Goal: Book appointment/travel/reservation

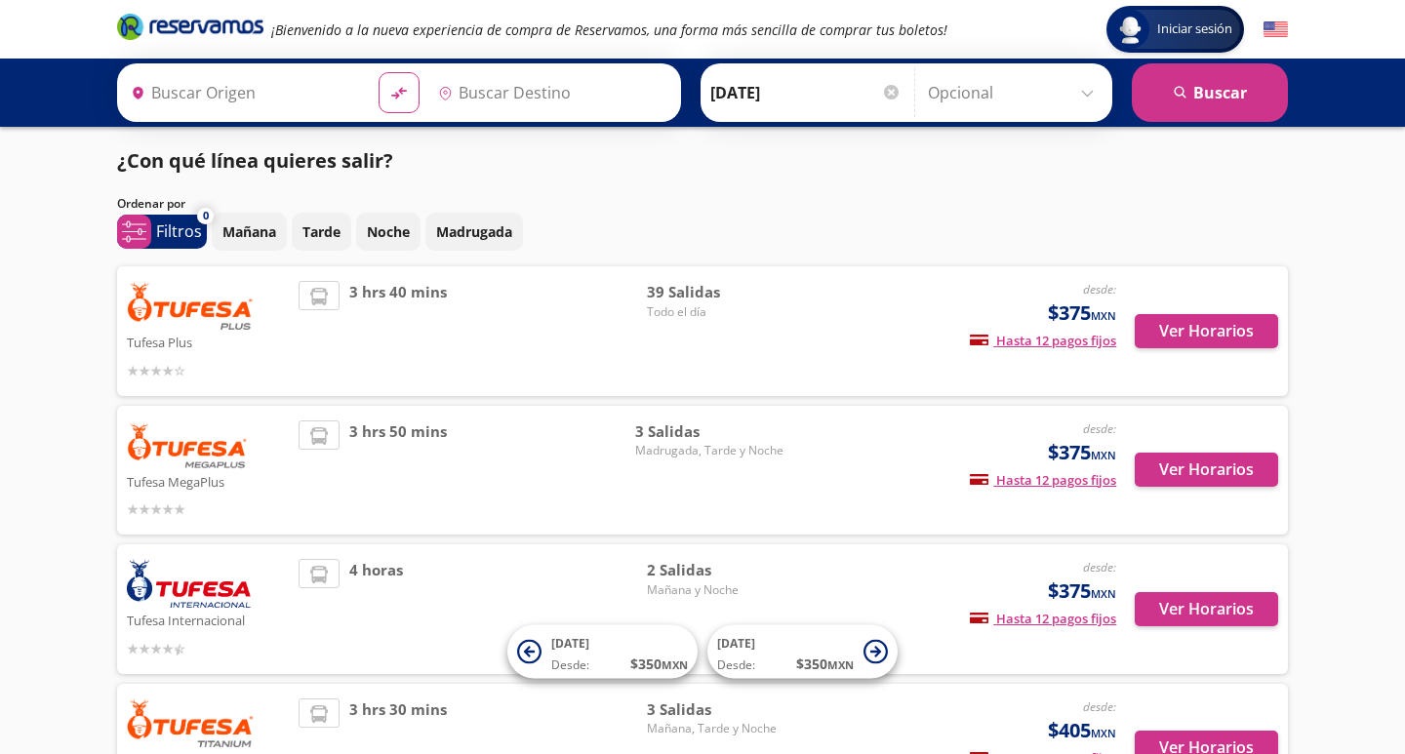
type input "[GEOGRAPHIC_DATA][PERSON_NAME], [GEOGRAPHIC_DATA]"
type input "[PERSON_NAME], [GEOGRAPHIC_DATA]"
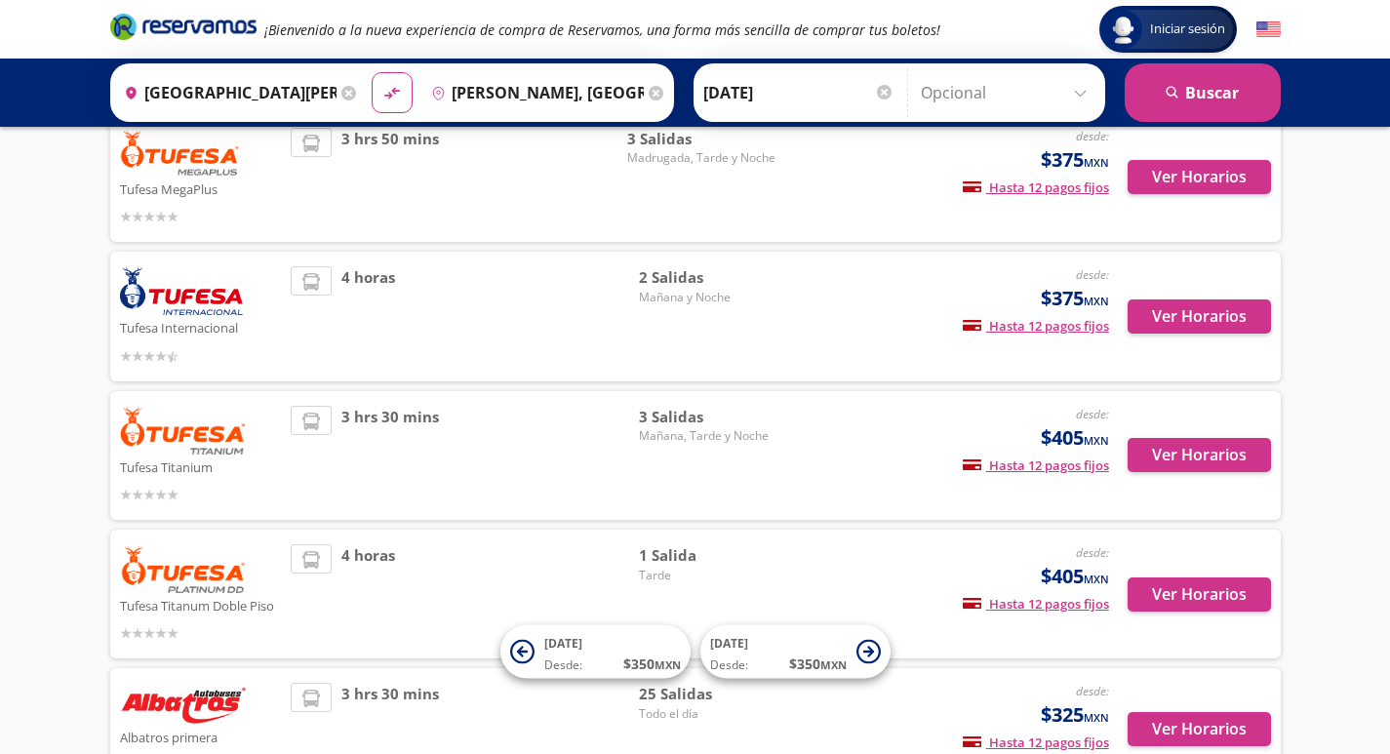
scroll to position [436, 0]
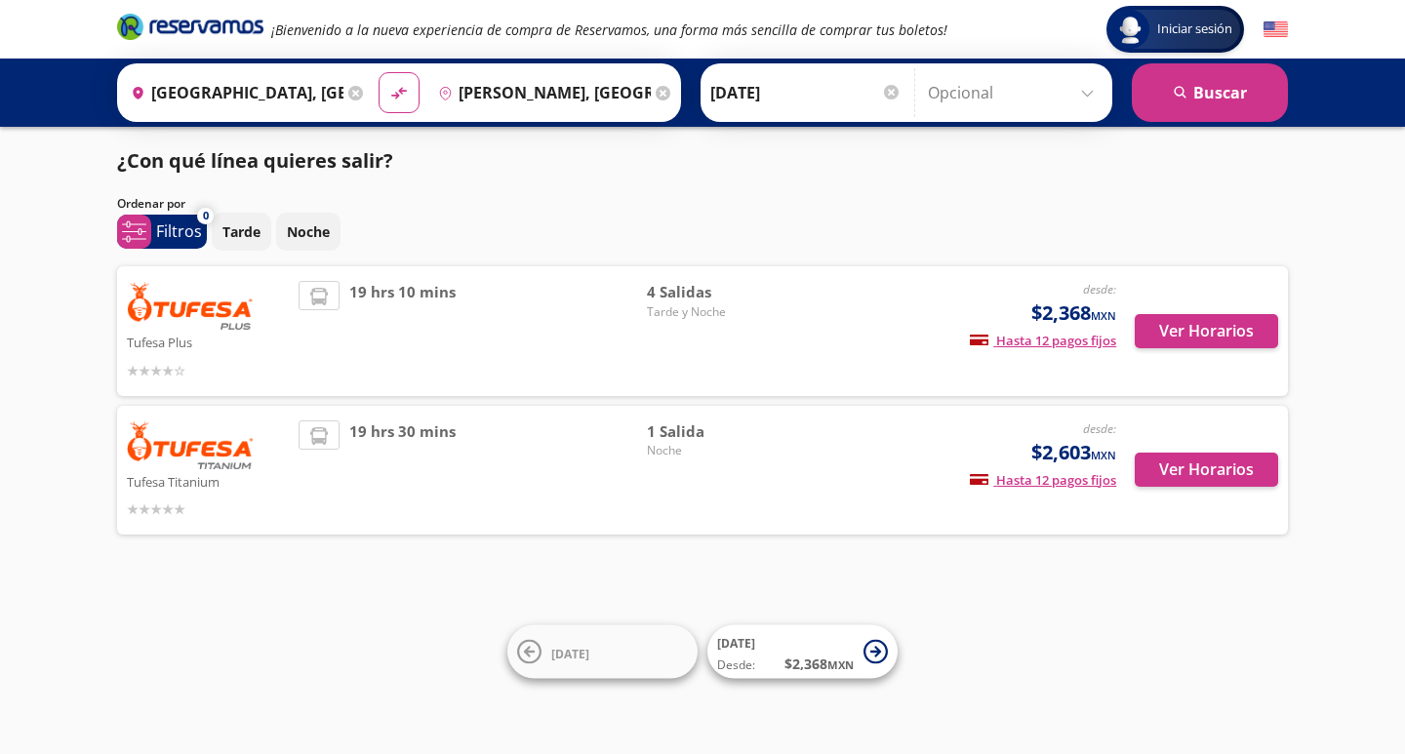
click at [309, 86] on input "[GEOGRAPHIC_DATA], [GEOGRAPHIC_DATA]" at bounding box center [233, 92] width 220 height 49
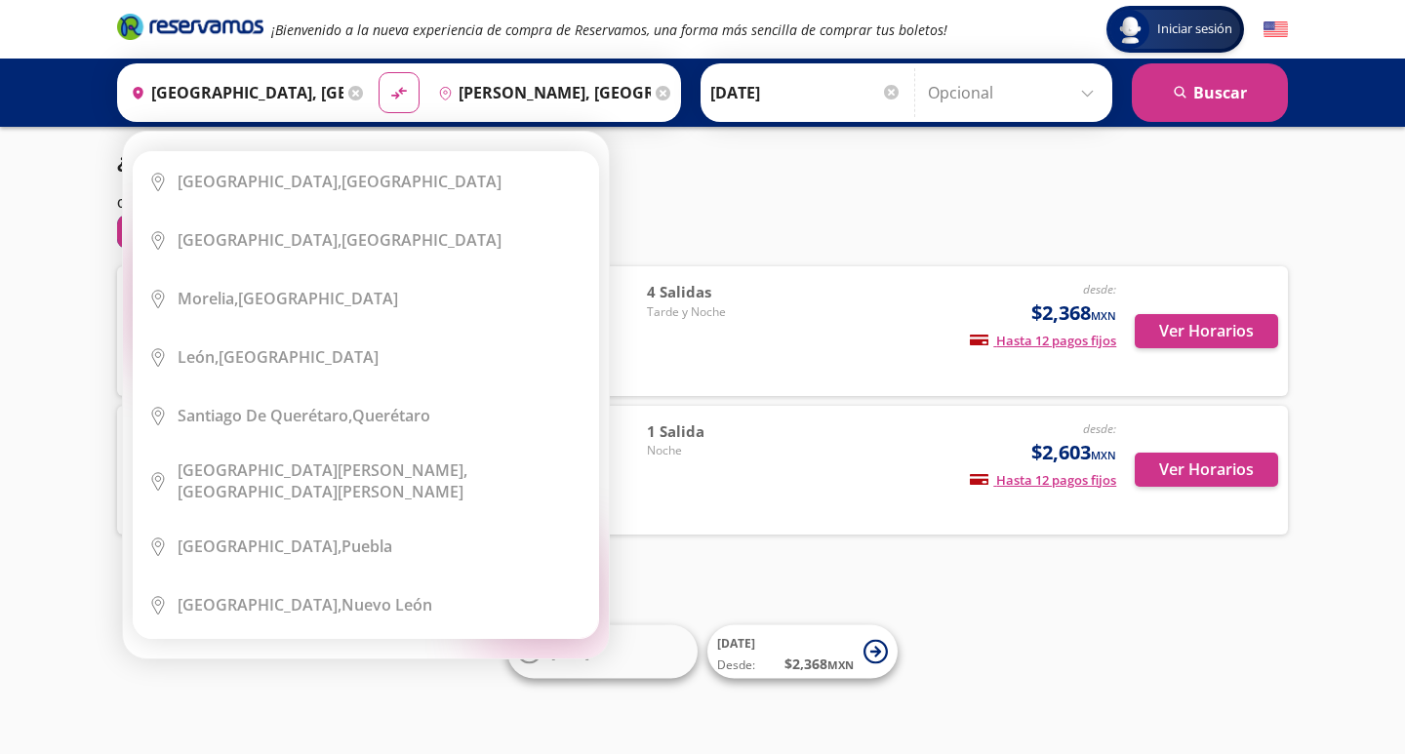
click at [355, 91] on icon at bounding box center [355, 93] width 15 height 15
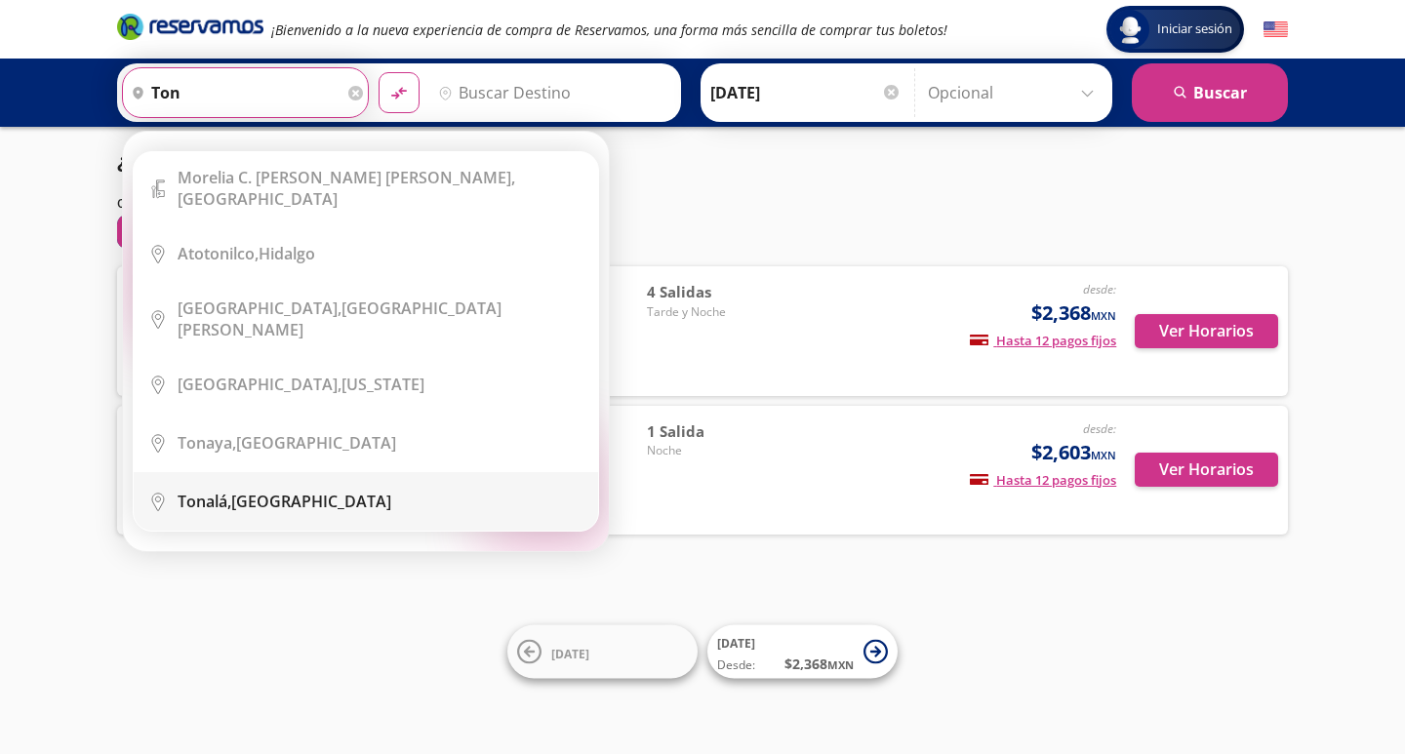
click at [314, 491] on div "[GEOGRAPHIC_DATA], [GEOGRAPHIC_DATA]" at bounding box center [381, 501] width 406 height 21
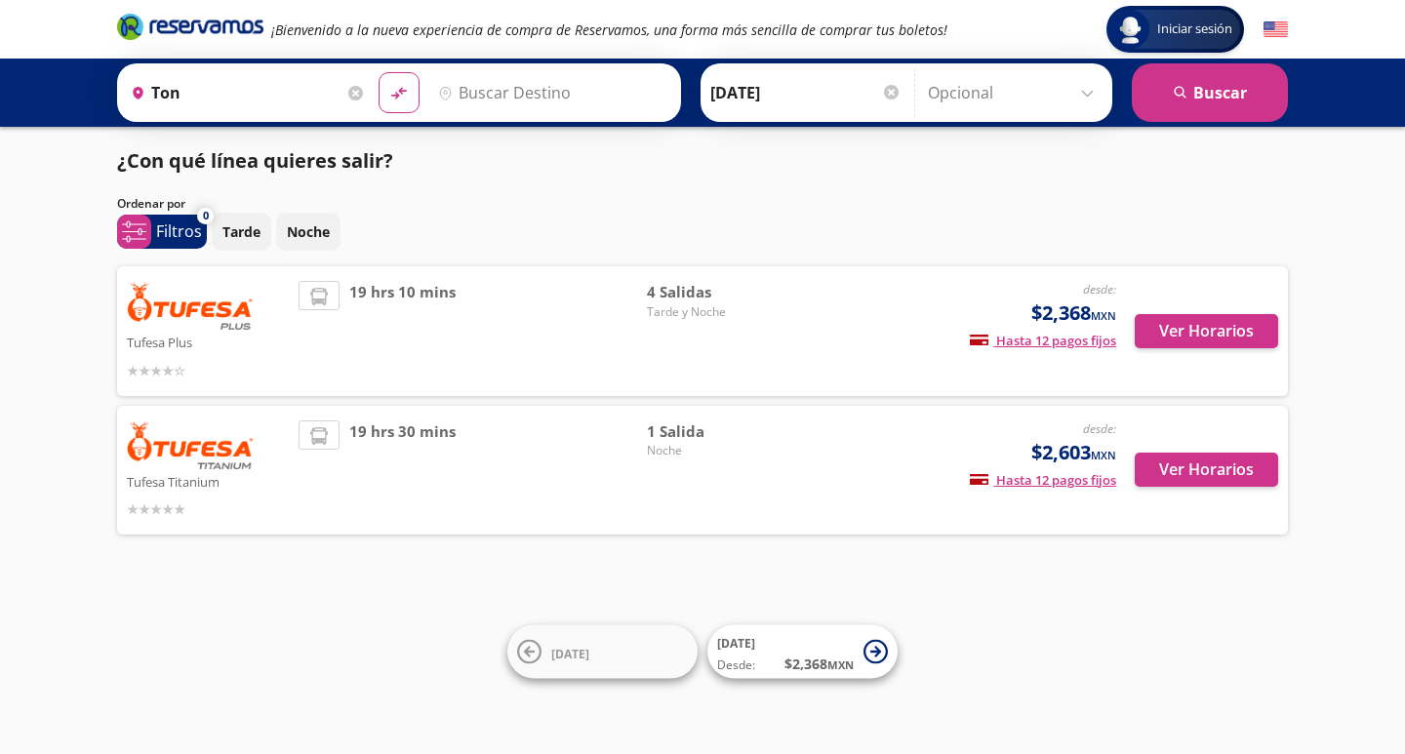
type input "[GEOGRAPHIC_DATA], [GEOGRAPHIC_DATA]"
click at [515, 85] on input "Destino" at bounding box center [550, 92] width 240 height 49
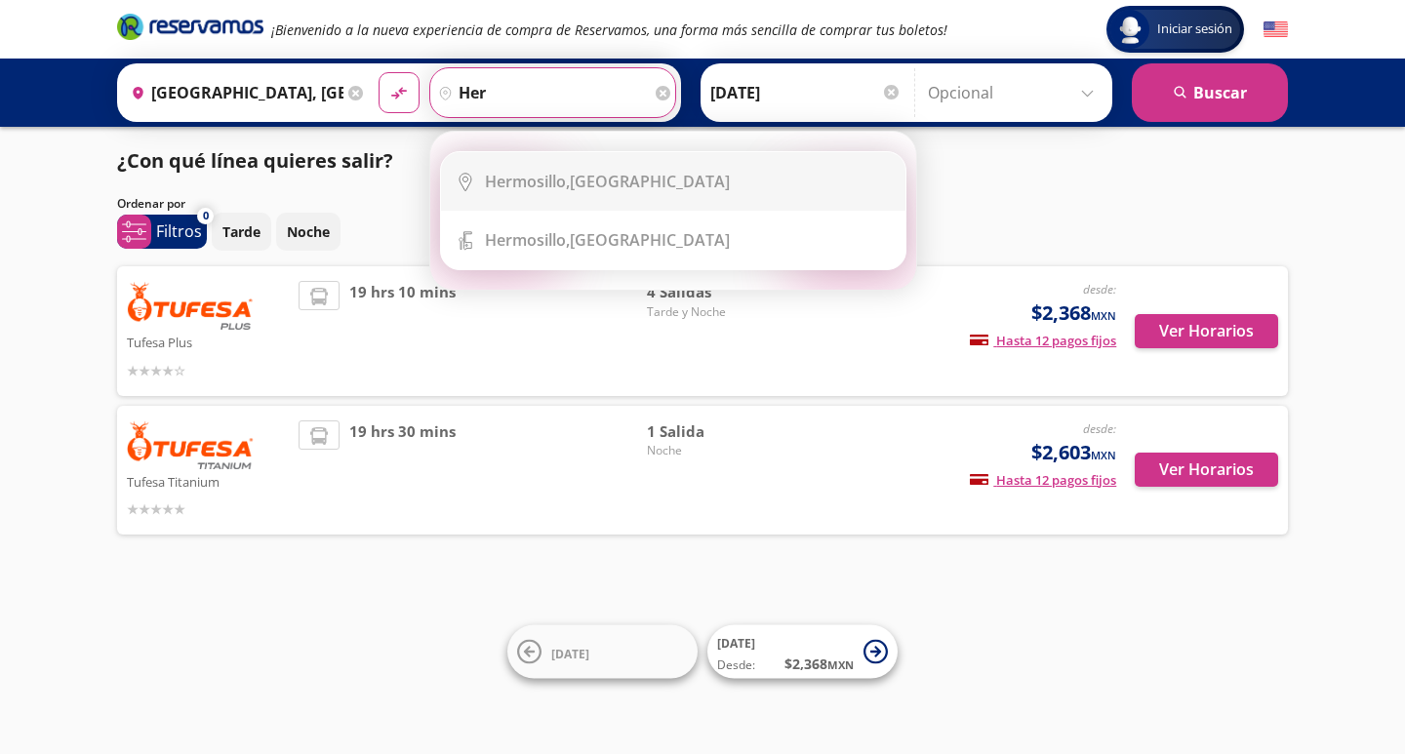
drag, startPoint x: 545, startPoint y: 189, endPoint x: 587, endPoint y: 173, distance: 45.1
click at [547, 188] on b "Hermosillo," at bounding box center [527, 181] width 85 height 21
type input "[PERSON_NAME], [GEOGRAPHIC_DATA]"
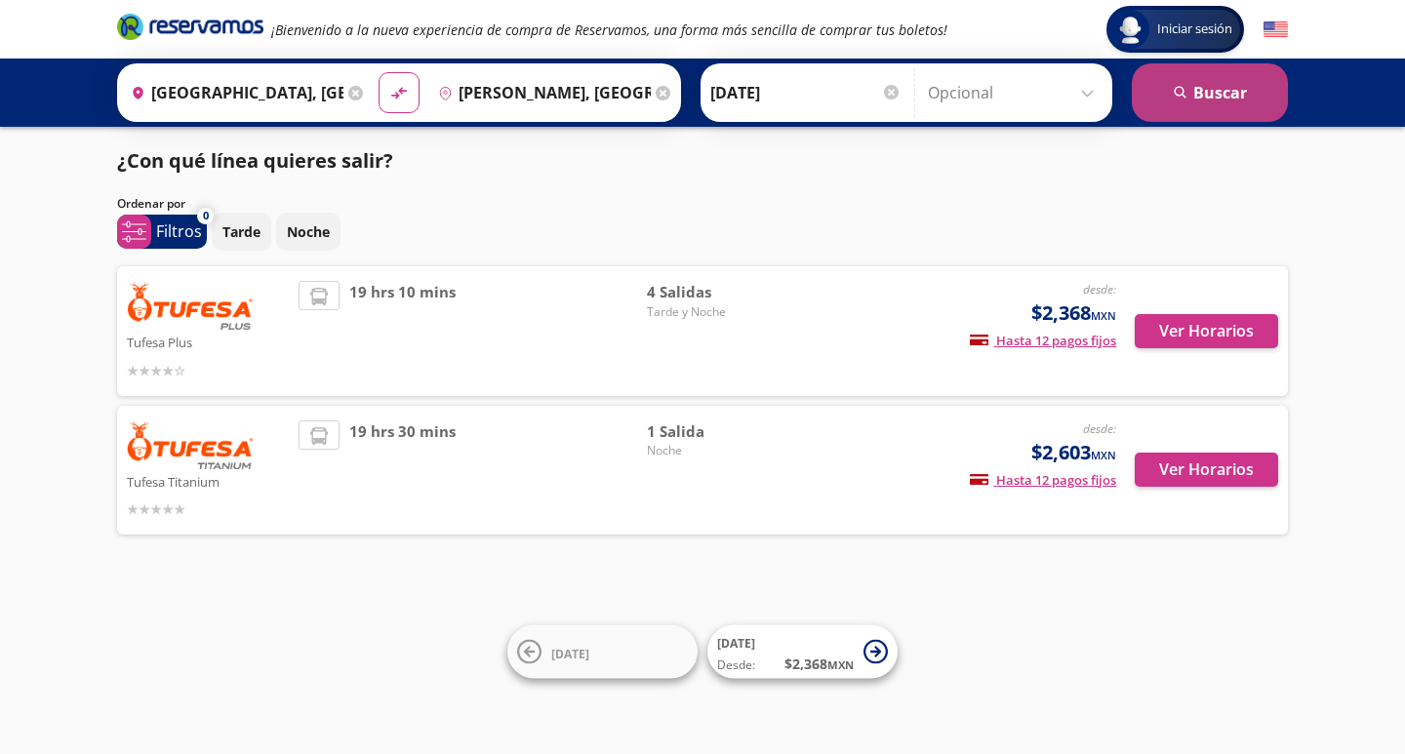
click at [1223, 94] on button "search [GEOGRAPHIC_DATA]" at bounding box center [1209, 92] width 156 height 59
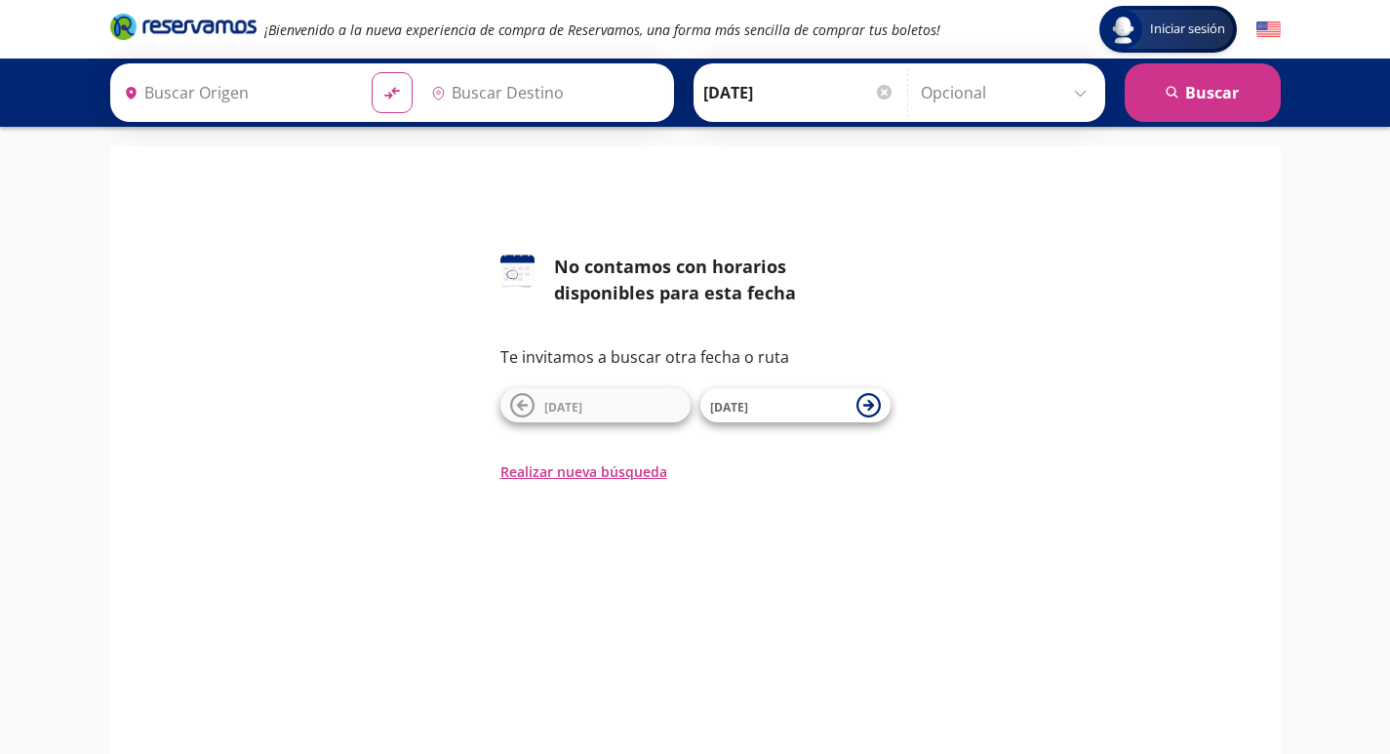
type input "[GEOGRAPHIC_DATA], [GEOGRAPHIC_DATA]"
type input "[PERSON_NAME], [GEOGRAPHIC_DATA]"
click at [879, 85] on div at bounding box center [884, 92] width 15 height 15
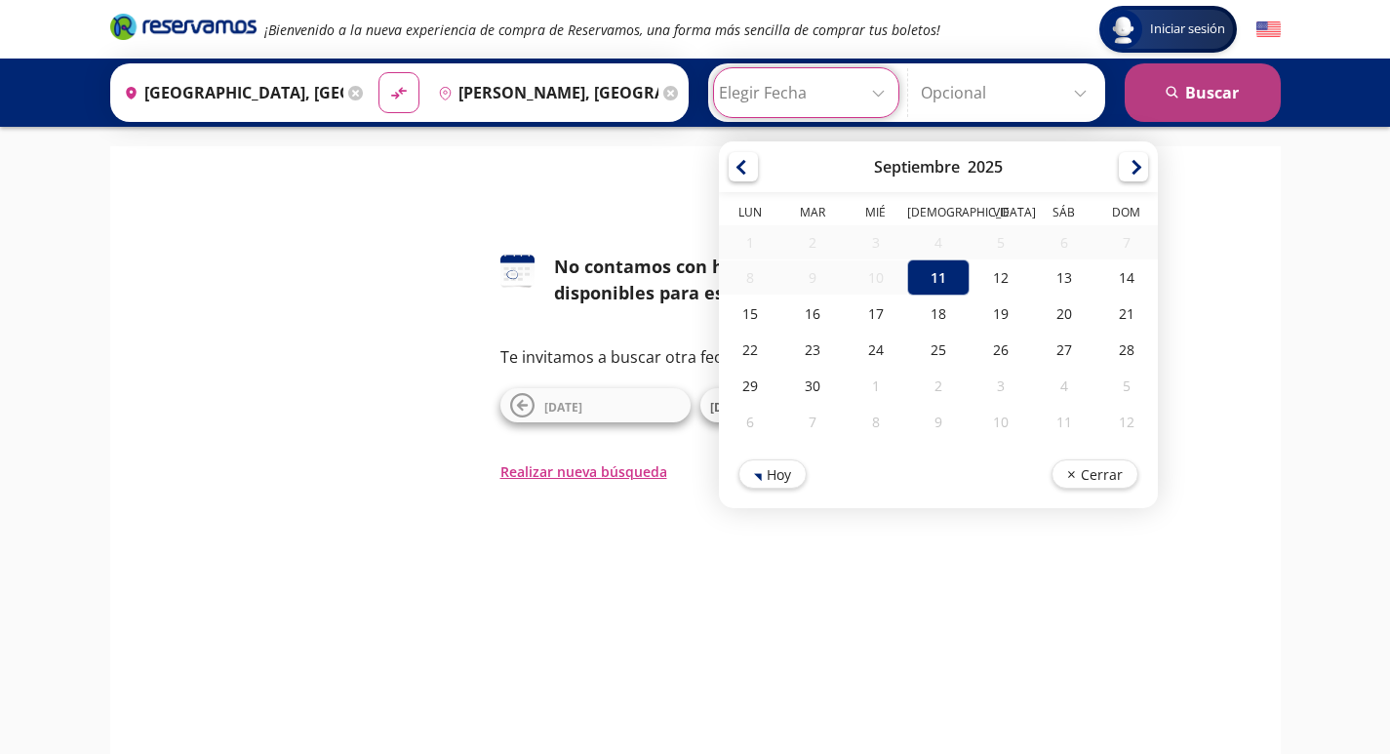
click at [1169, 94] on icon "submit" at bounding box center [1172, 92] width 12 height 12
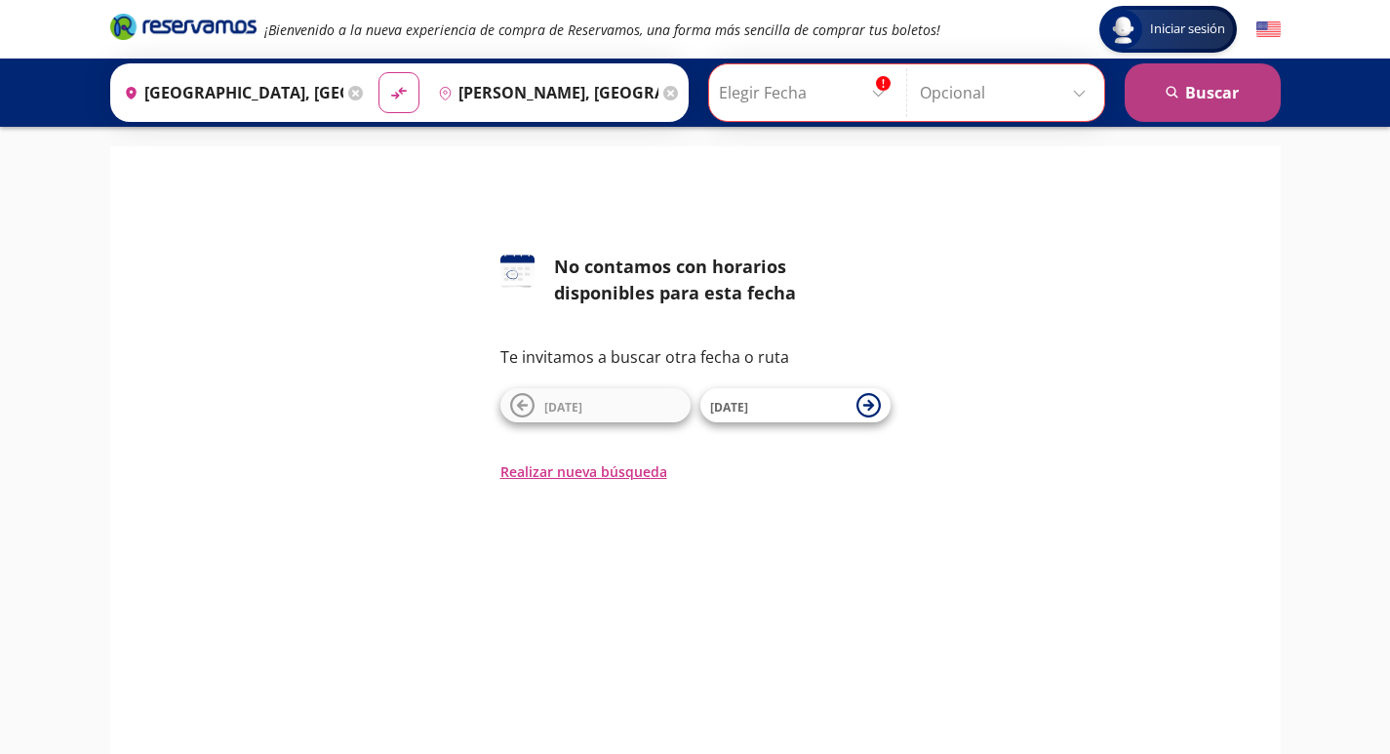
click at [1170, 93] on icon "search" at bounding box center [1173, 93] width 15 height 15
click at [867, 92] on input "Elegir Fecha" at bounding box center [806, 92] width 175 height 49
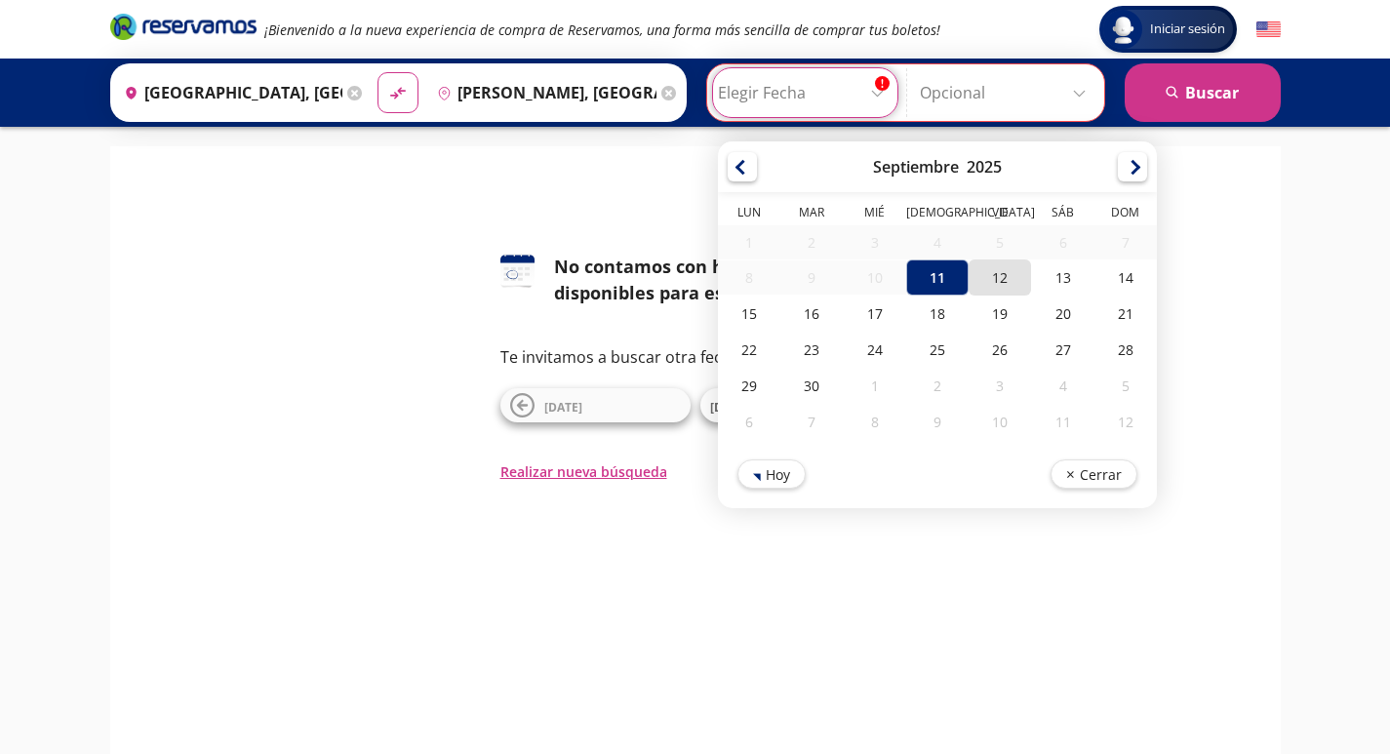
click at [1001, 279] on div "12" at bounding box center [1000, 277] width 62 height 36
type input "[DATE]"
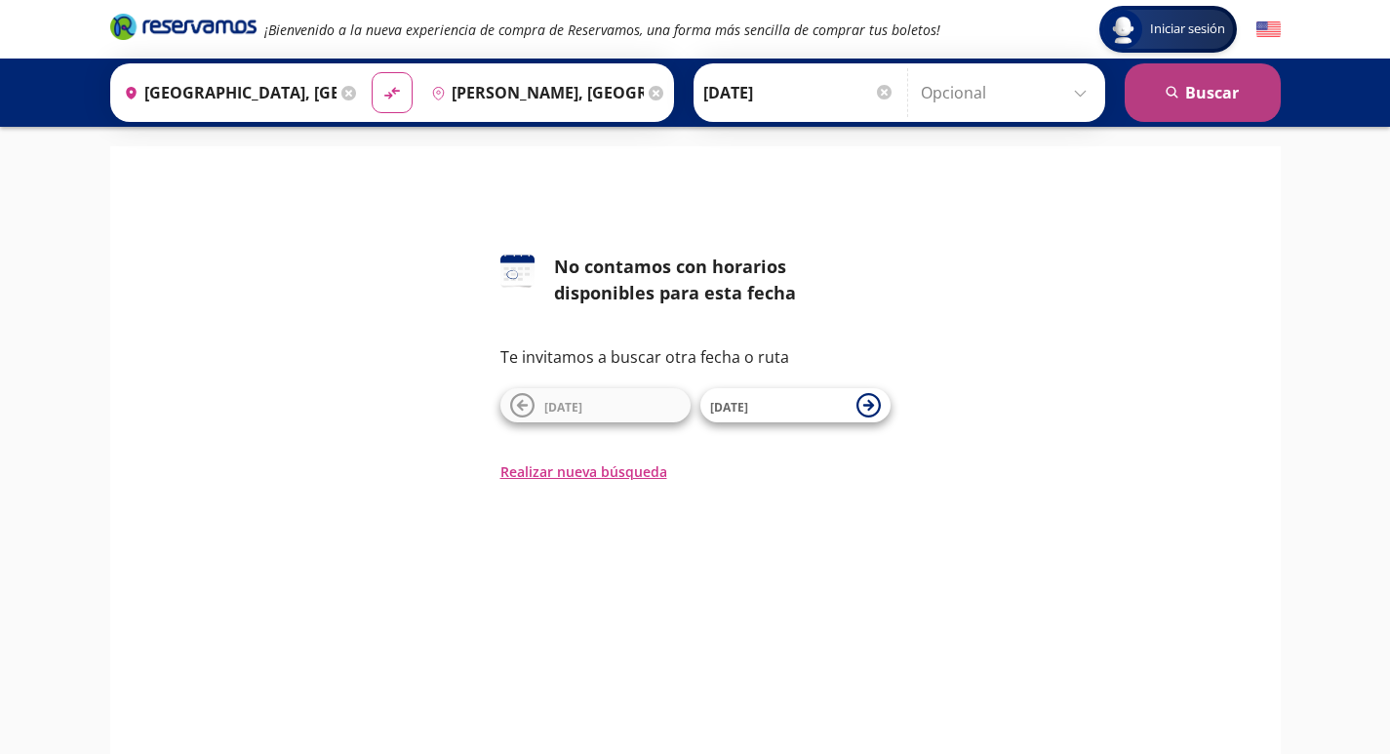
click at [1186, 97] on button "search [GEOGRAPHIC_DATA]" at bounding box center [1203, 92] width 156 height 59
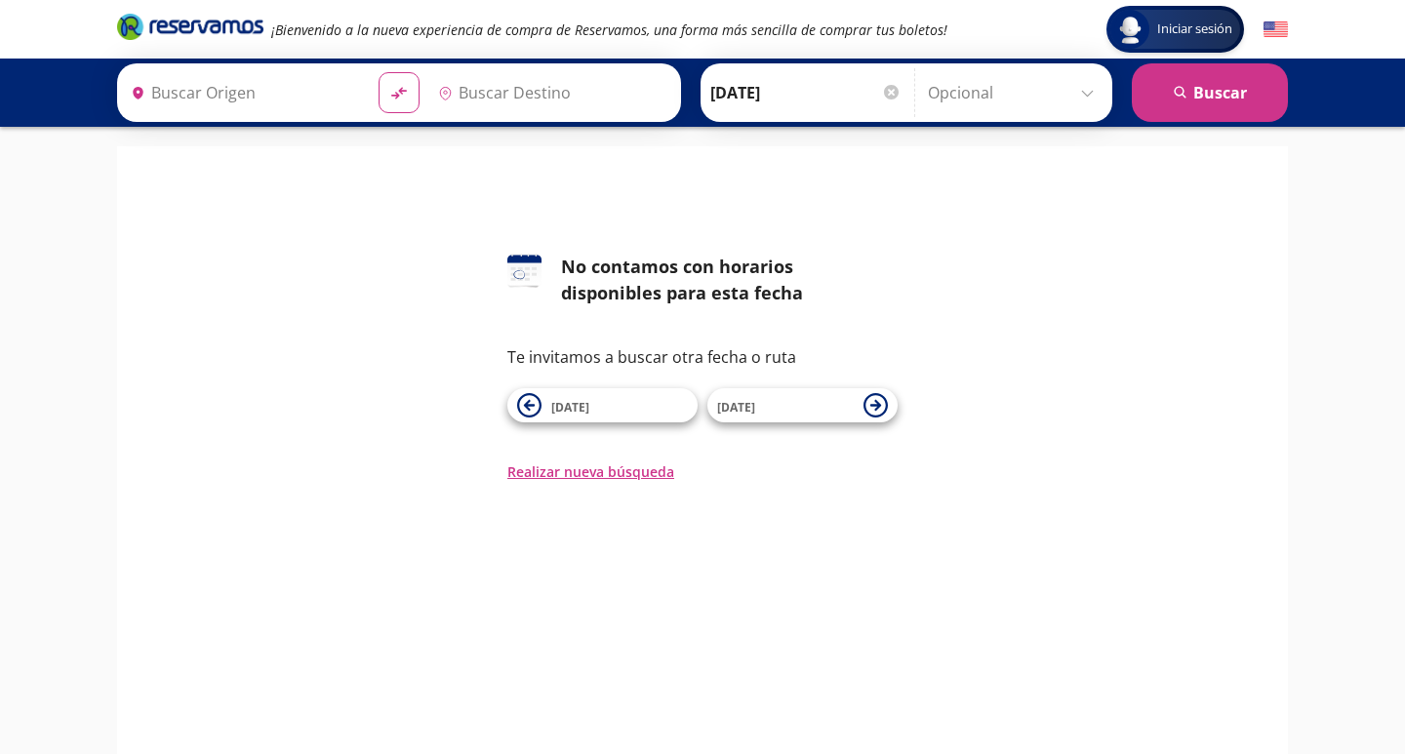
type input "[GEOGRAPHIC_DATA], [GEOGRAPHIC_DATA]"
type input "[PERSON_NAME], [GEOGRAPHIC_DATA]"
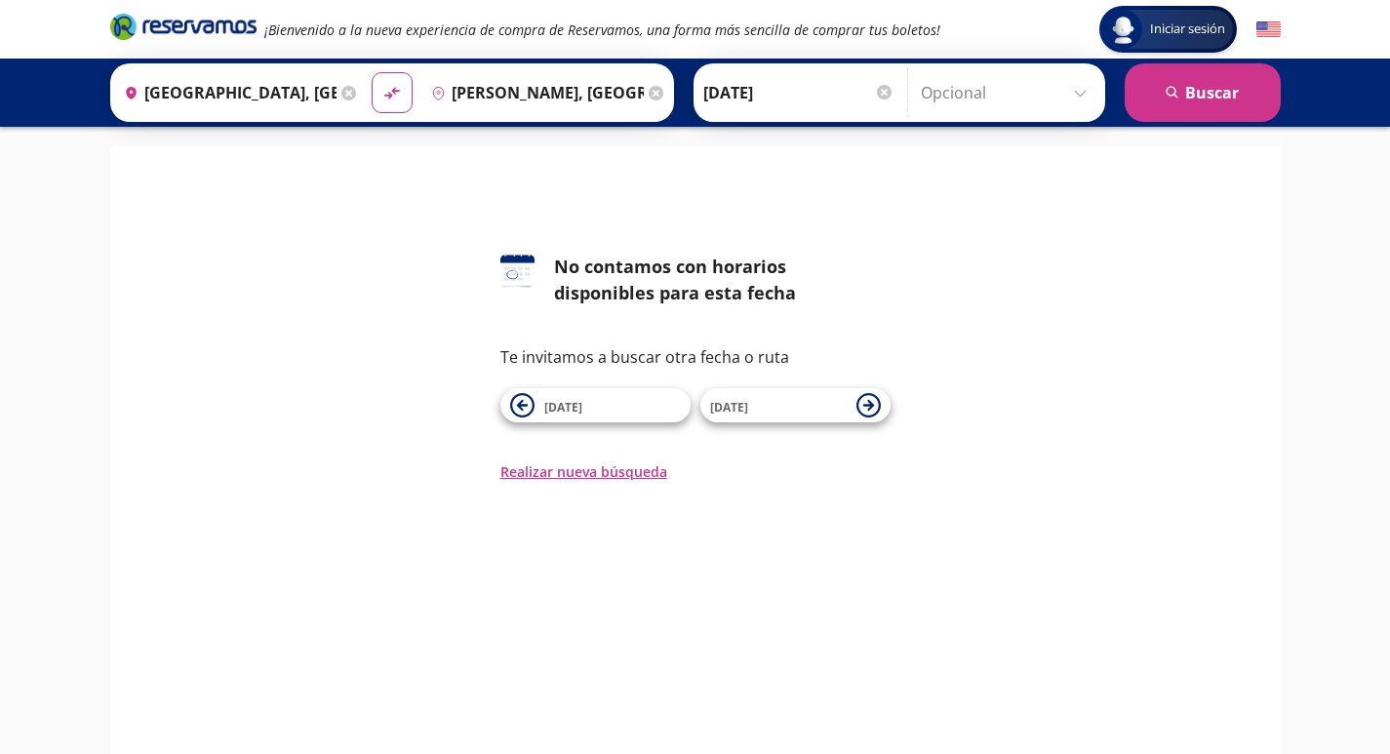
click at [881, 81] on input "[DATE]" at bounding box center [798, 92] width 191 height 49
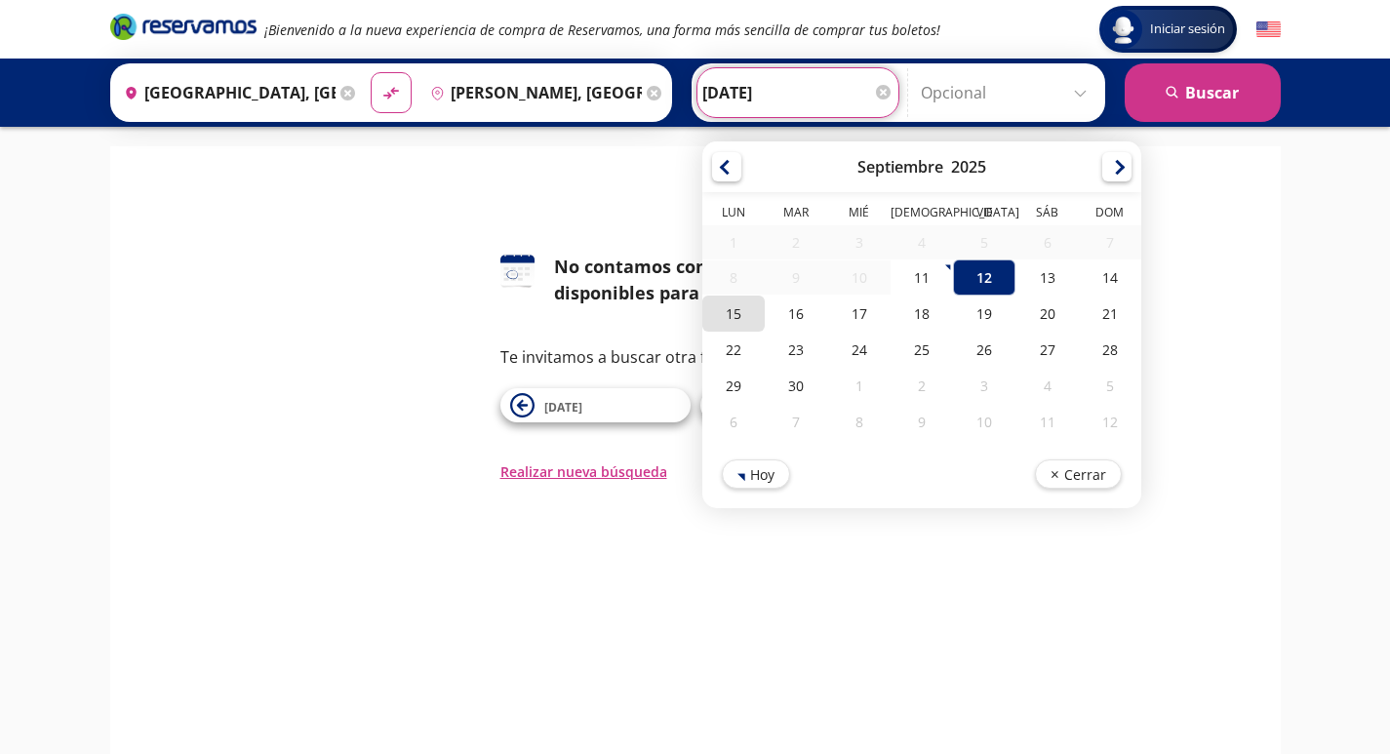
click at [742, 315] on div "15" at bounding box center [733, 314] width 62 height 36
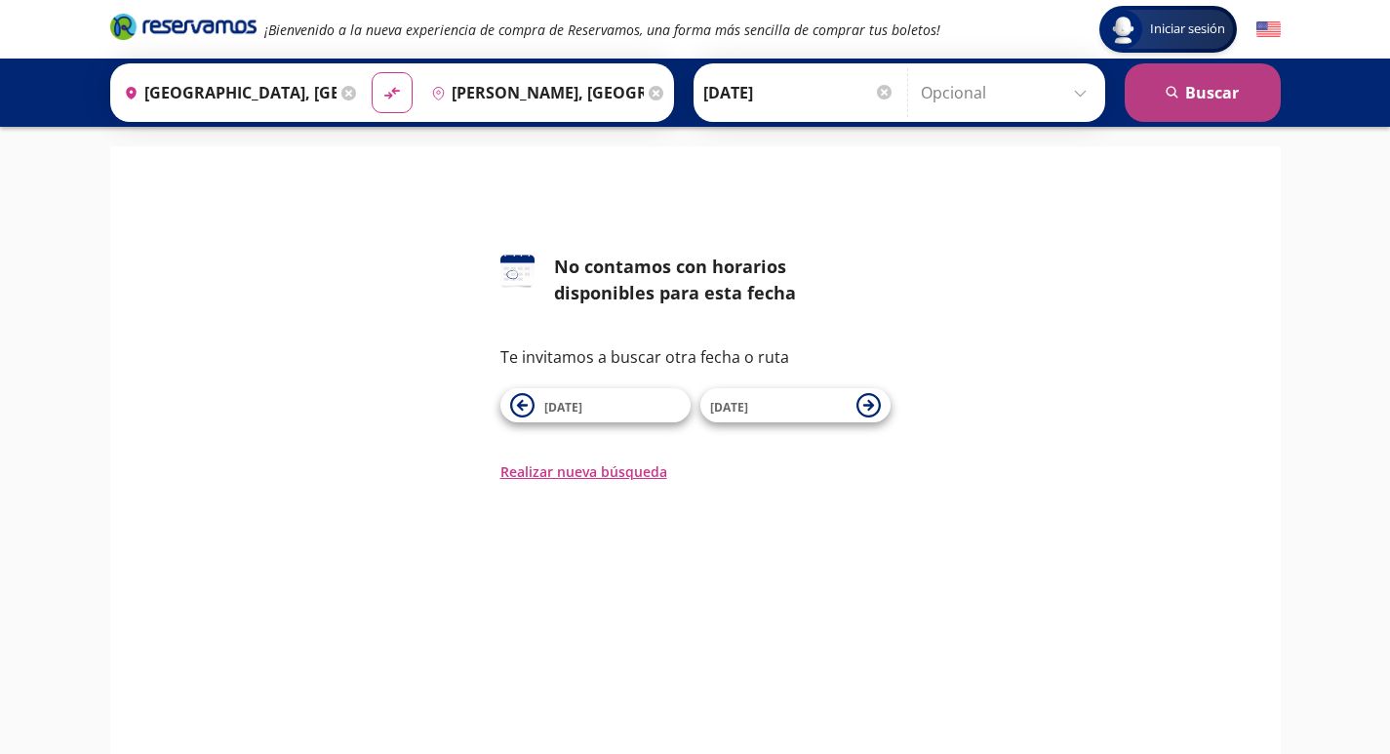
click at [1191, 95] on button "search [GEOGRAPHIC_DATA]" at bounding box center [1203, 92] width 156 height 59
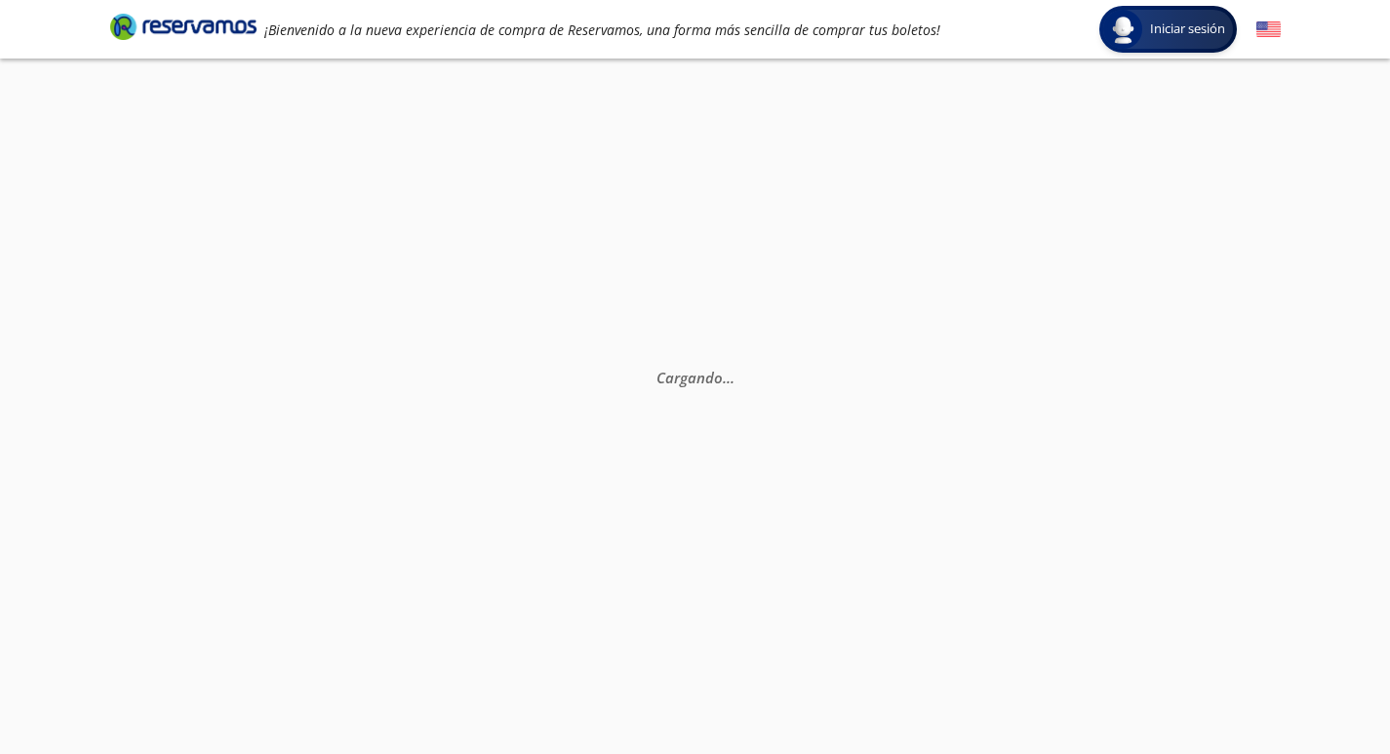
click at [793, 312] on div "Cargando . . ." at bounding box center [695, 436] width 1390 height 754
drag, startPoint x: 601, startPoint y: 531, endPoint x: 698, endPoint y: 492, distance: 105.1
click at [601, 533] on div "Cargando . . ." at bounding box center [695, 436] width 1390 height 754
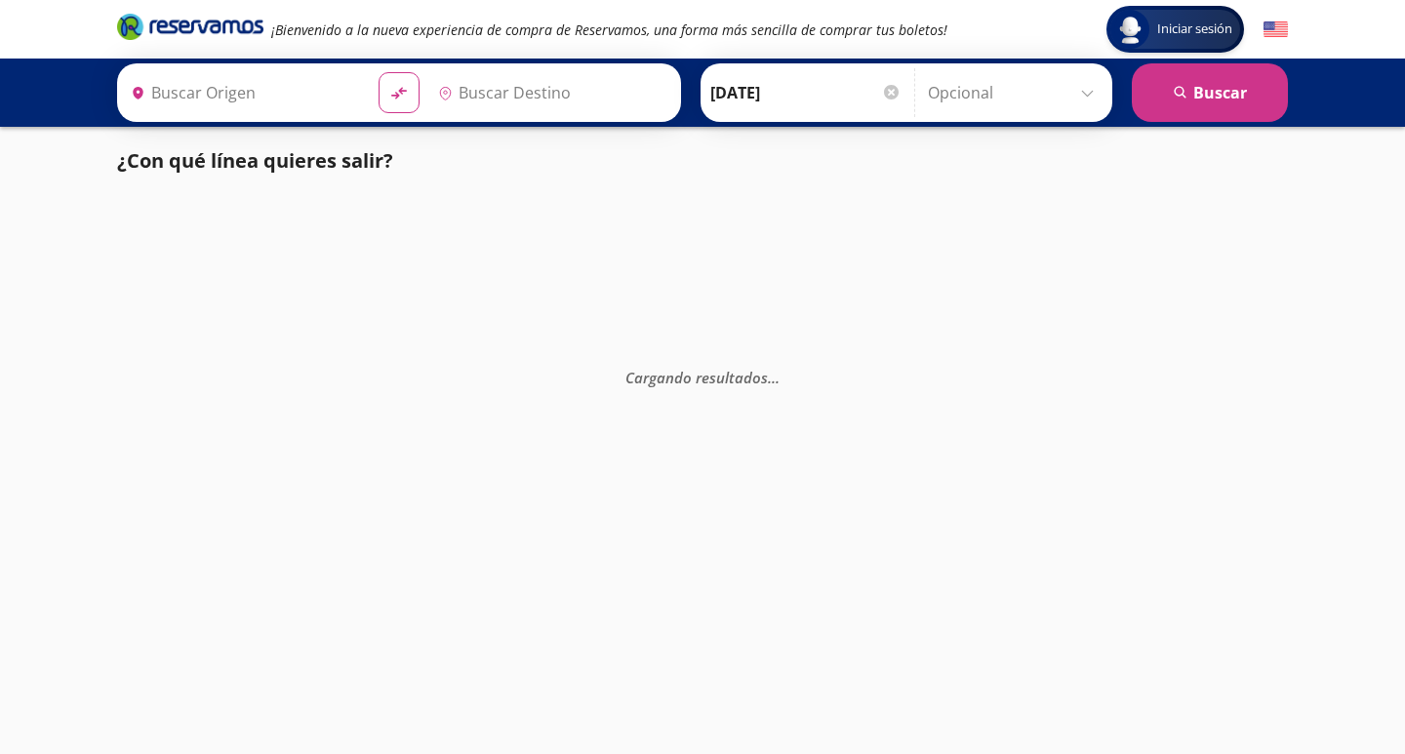
type input "[GEOGRAPHIC_DATA], [GEOGRAPHIC_DATA]"
type input "[PERSON_NAME], [GEOGRAPHIC_DATA]"
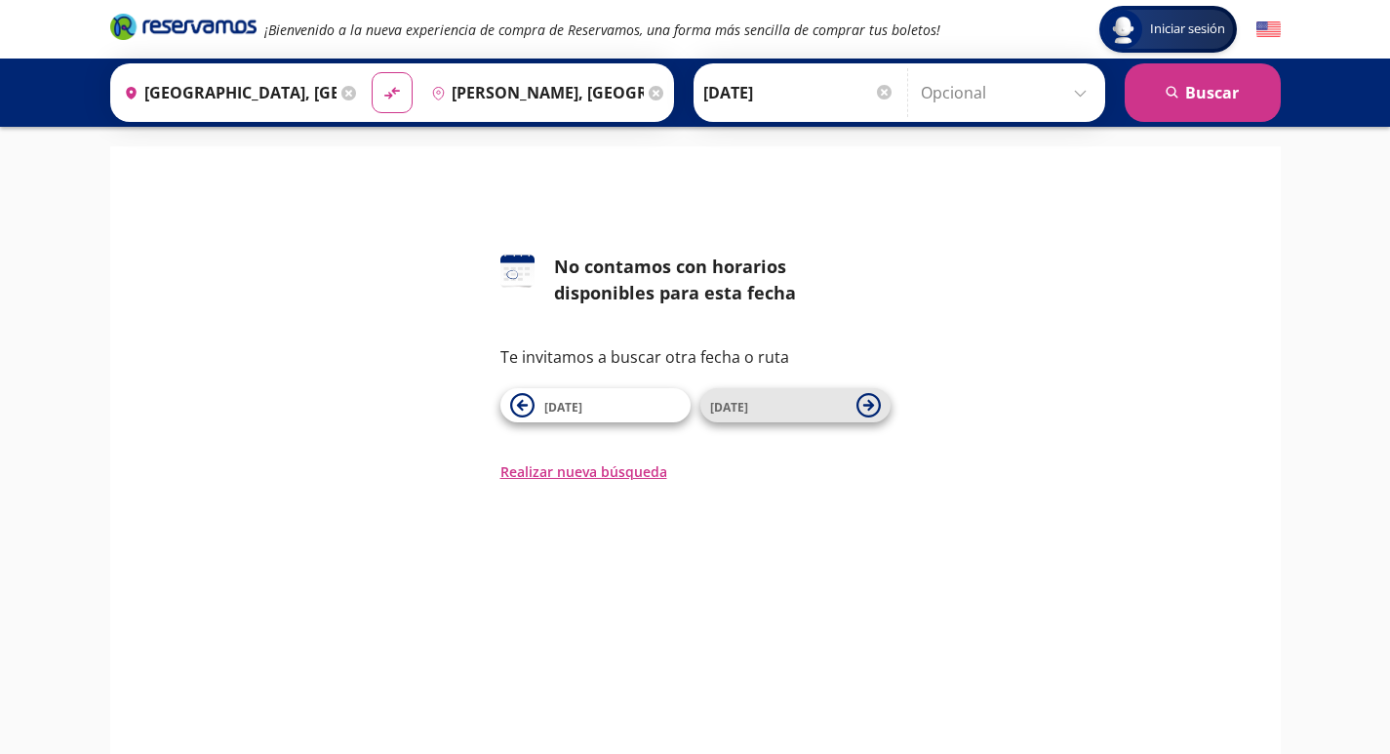
click at [838, 405] on span "[DATE]" at bounding box center [778, 405] width 137 height 23
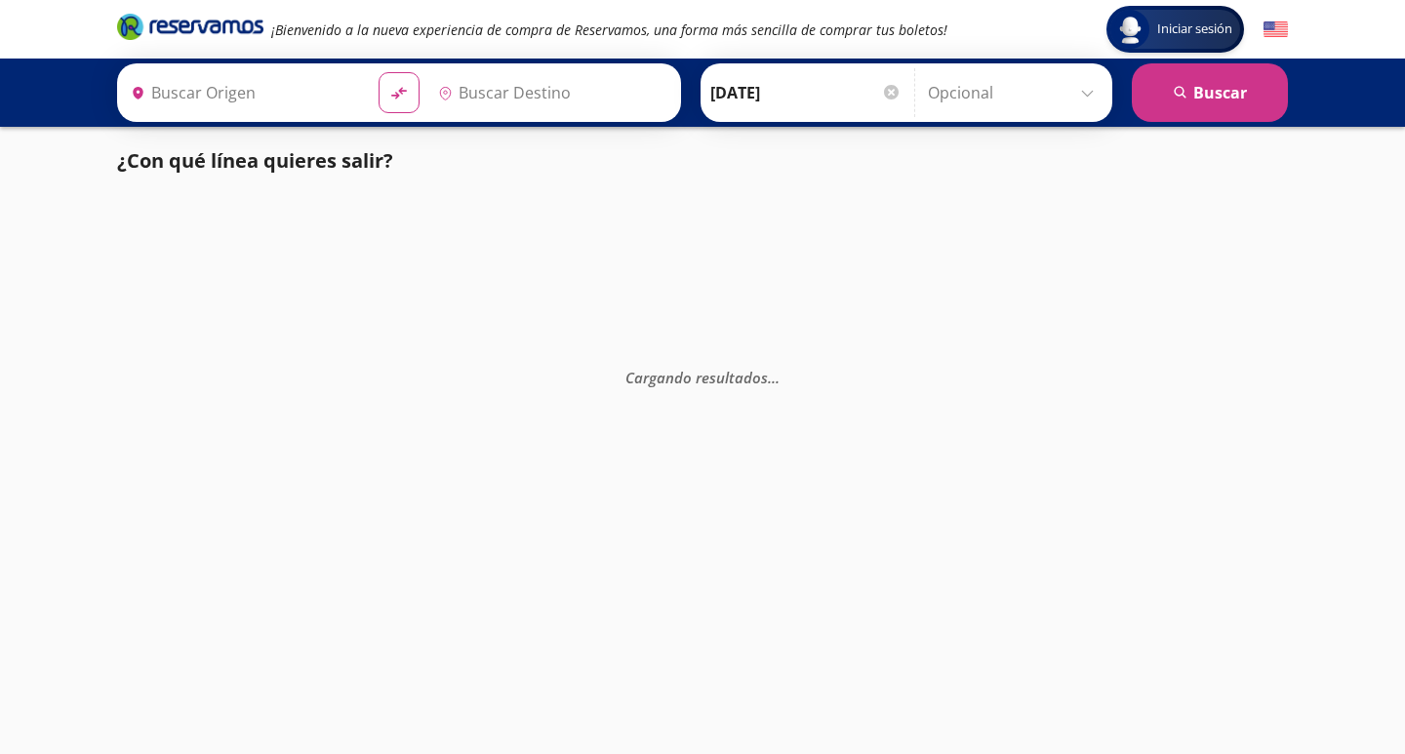
type input "[GEOGRAPHIC_DATA], [GEOGRAPHIC_DATA]"
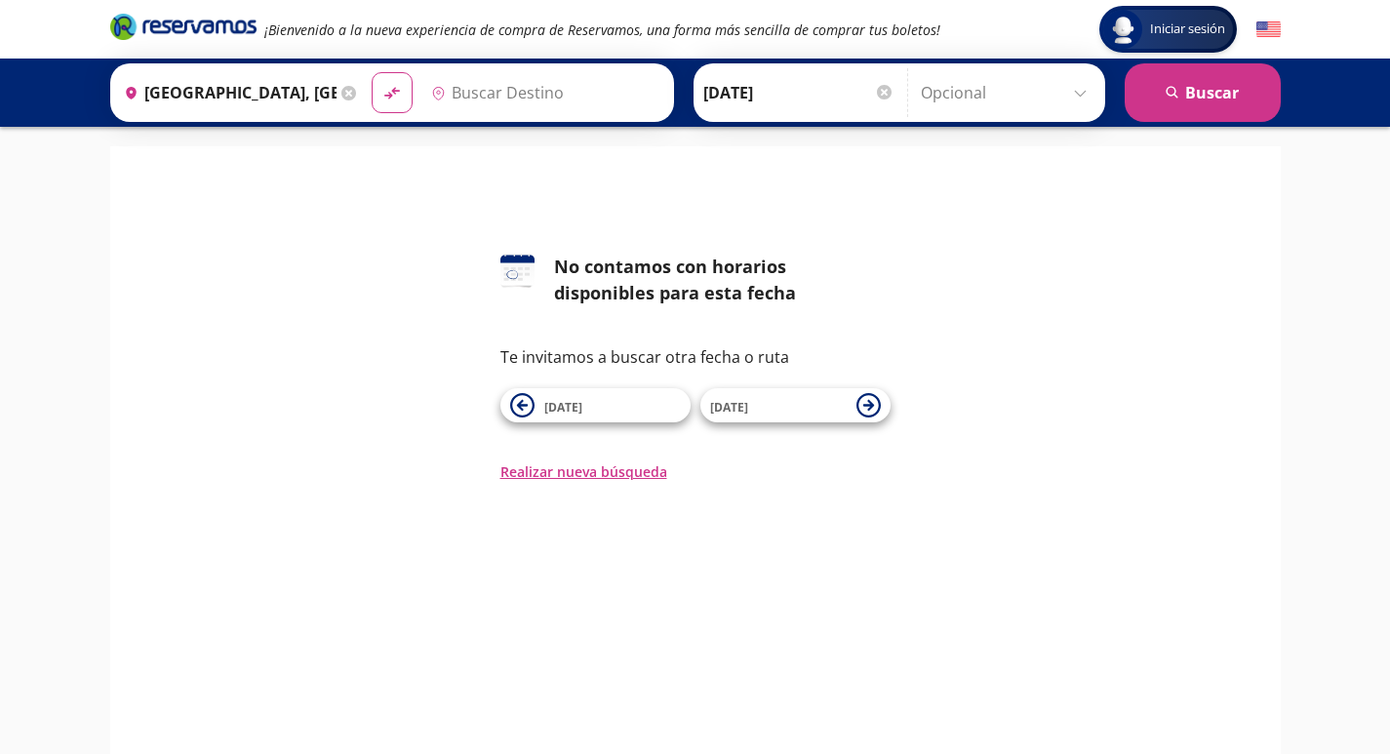
type input "[PERSON_NAME], [GEOGRAPHIC_DATA]"
click at [866, 402] on icon at bounding box center [868, 405] width 24 height 24
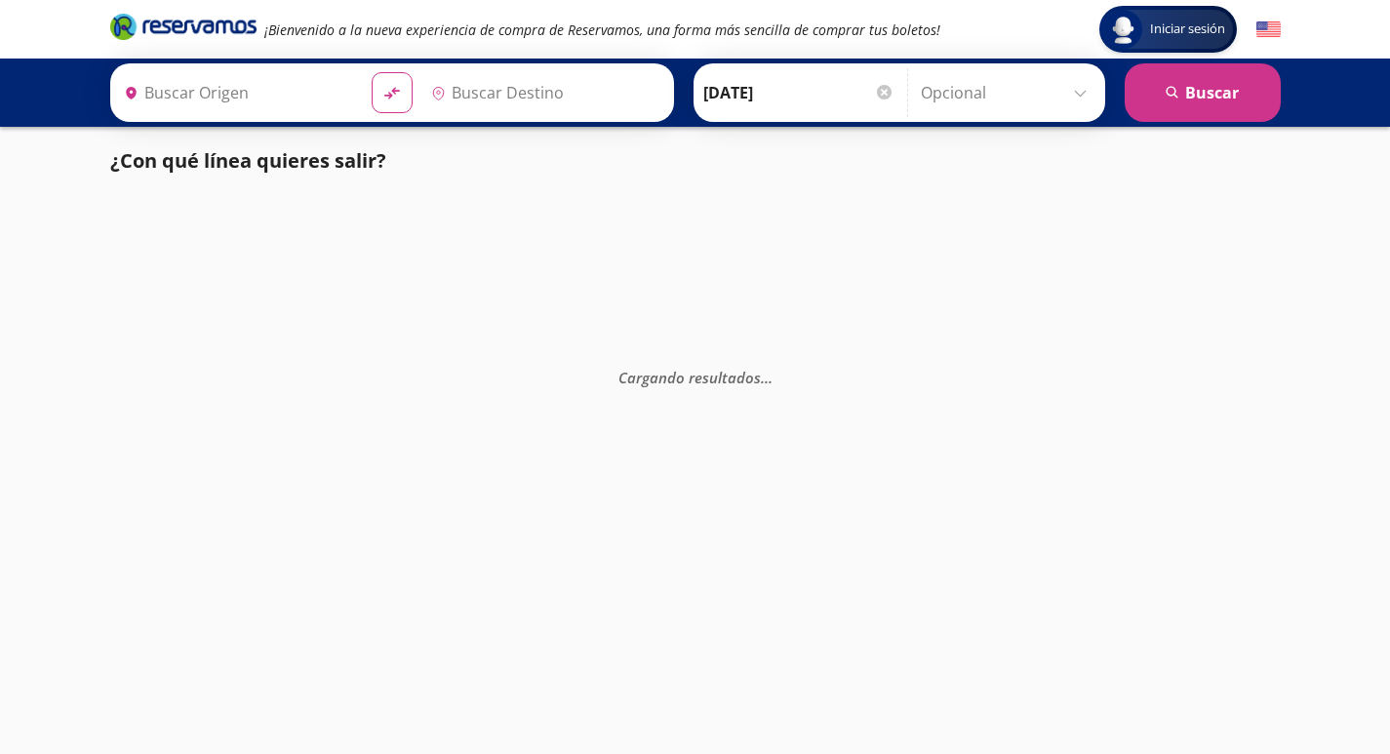
type input "[GEOGRAPHIC_DATA], [GEOGRAPHIC_DATA]"
type input "[PERSON_NAME], [GEOGRAPHIC_DATA]"
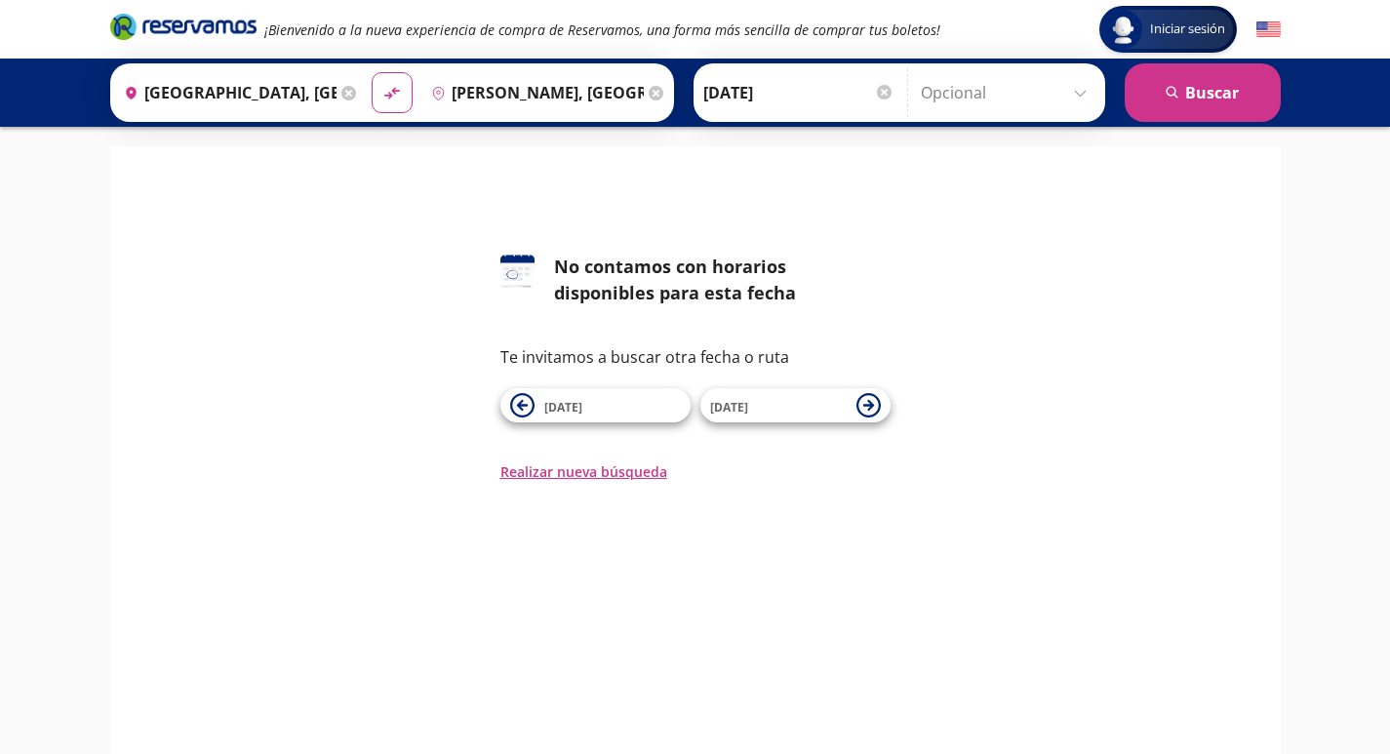
click at [344, 92] on icon at bounding box center [348, 93] width 15 height 15
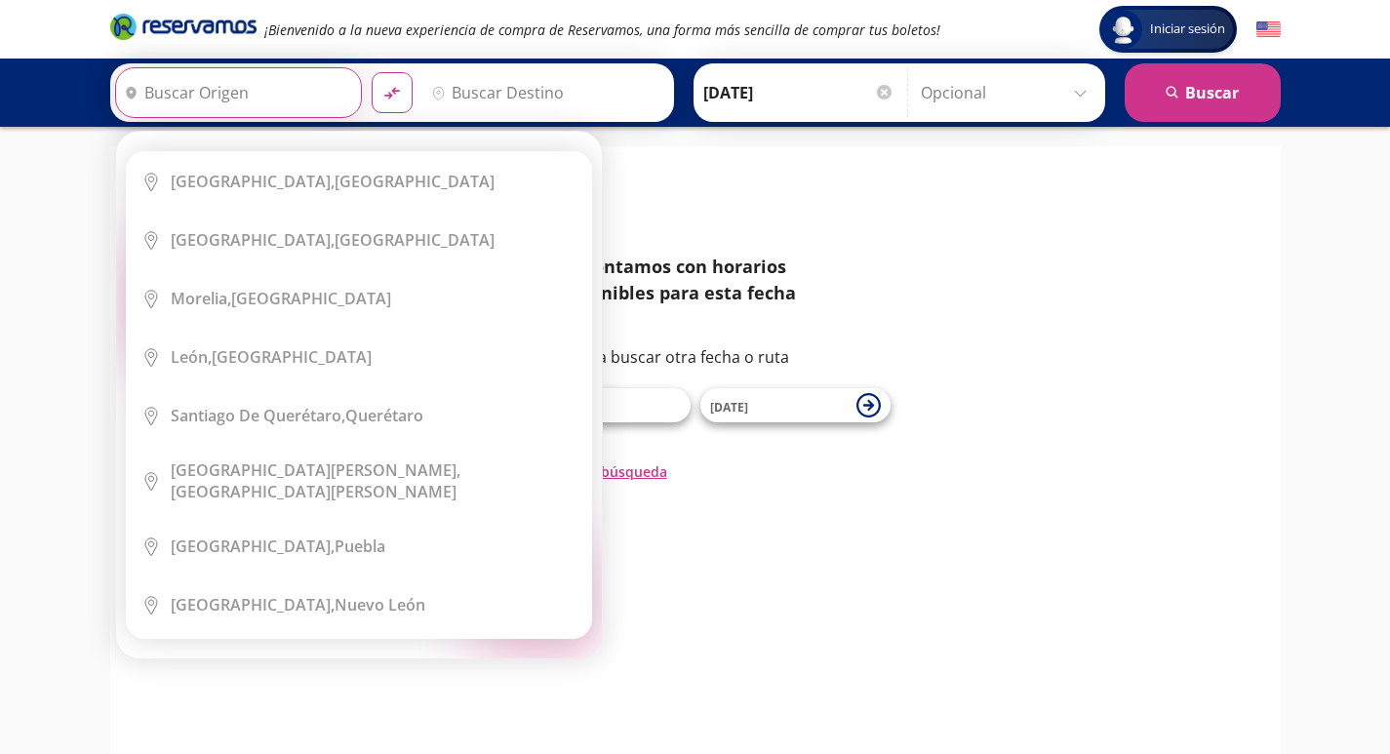
click at [292, 132] on div "Elige tu origen Close Origen heroicons:map-pin-20-solid serch-icon City Icon [G…" at bounding box center [359, 395] width 486 height 527
click at [275, 99] on input "Origen" at bounding box center [236, 92] width 240 height 49
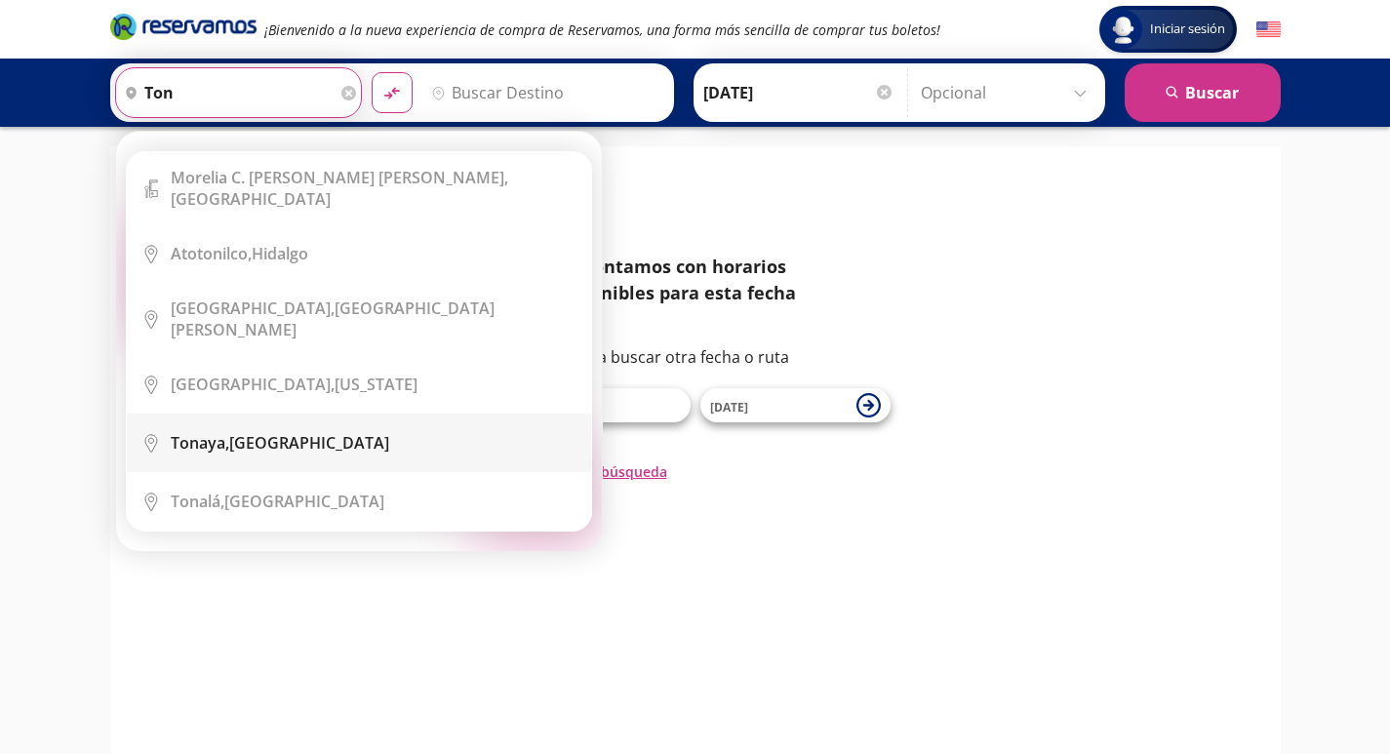
scroll to position [98, 0]
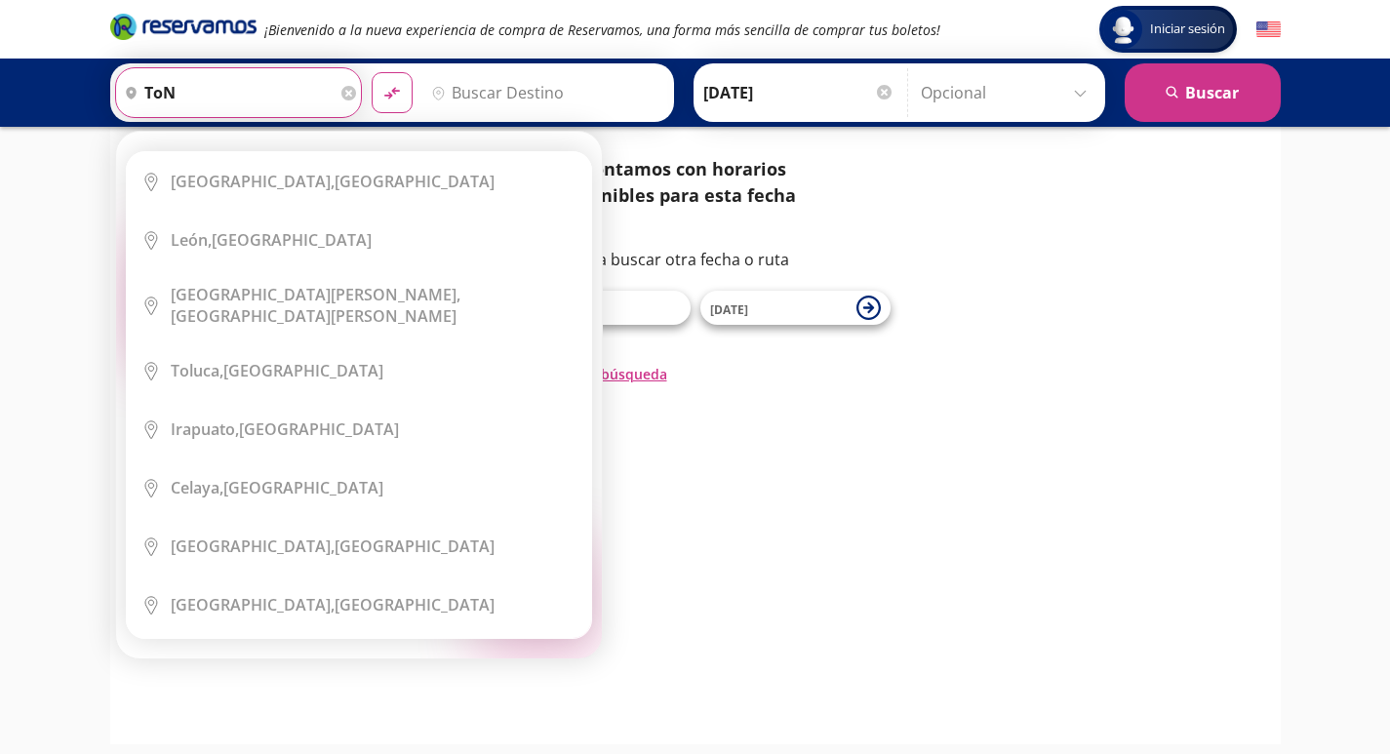
type input "ton"
